Goal: Information Seeking & Learning: Learn about a topic

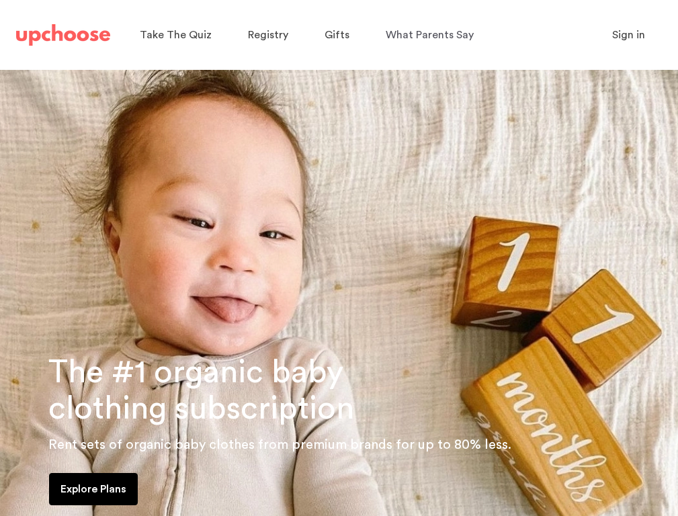
scroll to position [10640, 0]
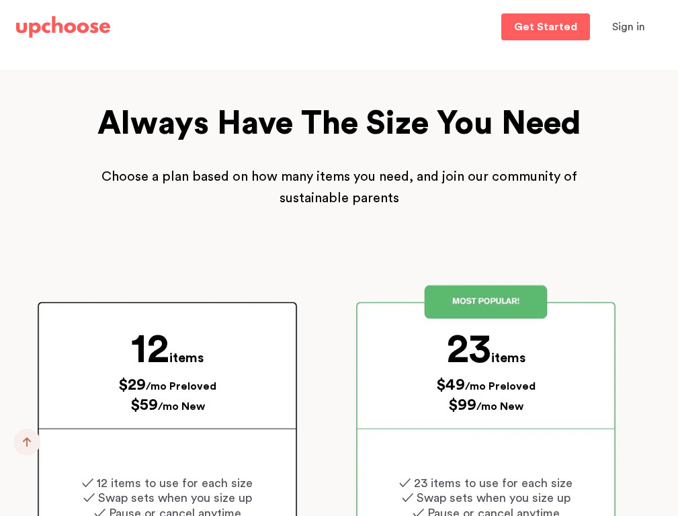
scroll to position [2850, 0]
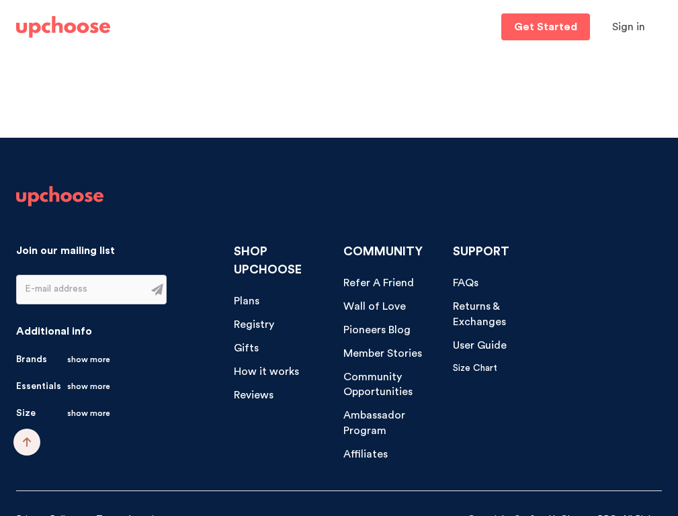
click at [252, 390] on span "Reviews" at bounding box center [254, 395] width 40 height 11
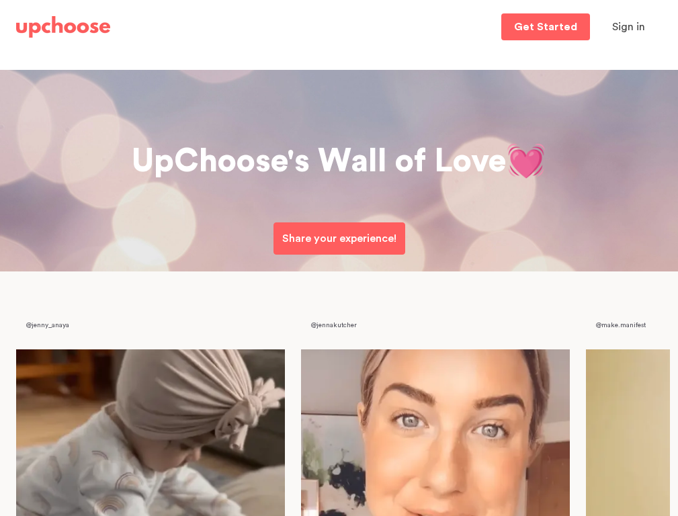
scroll to position [5504, 0]
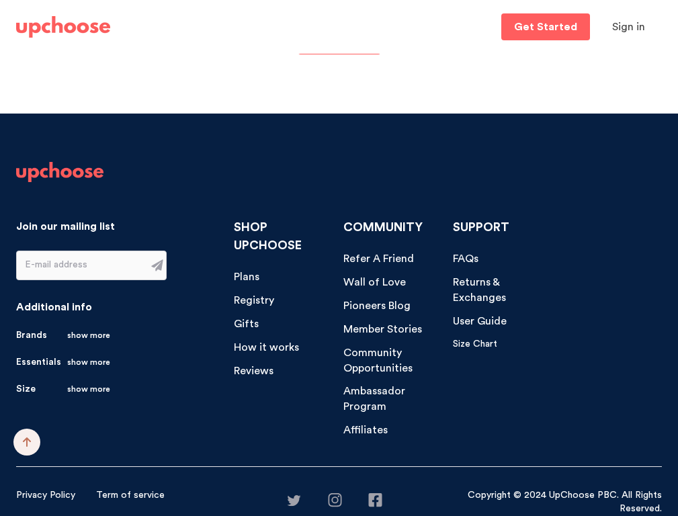
click at [465, 259] on span "FAQs" at bounding box center [466, 258] width 26 height 11
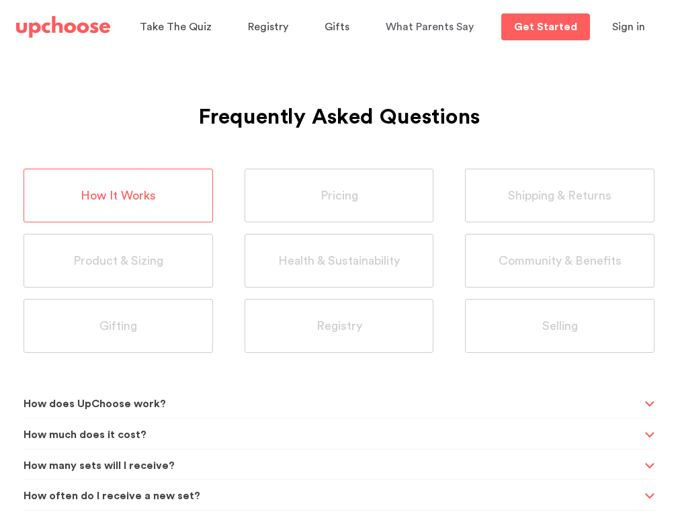
scroll to position [315, 0]
